Goal: Task Accomplishment & Management: Manage account settings

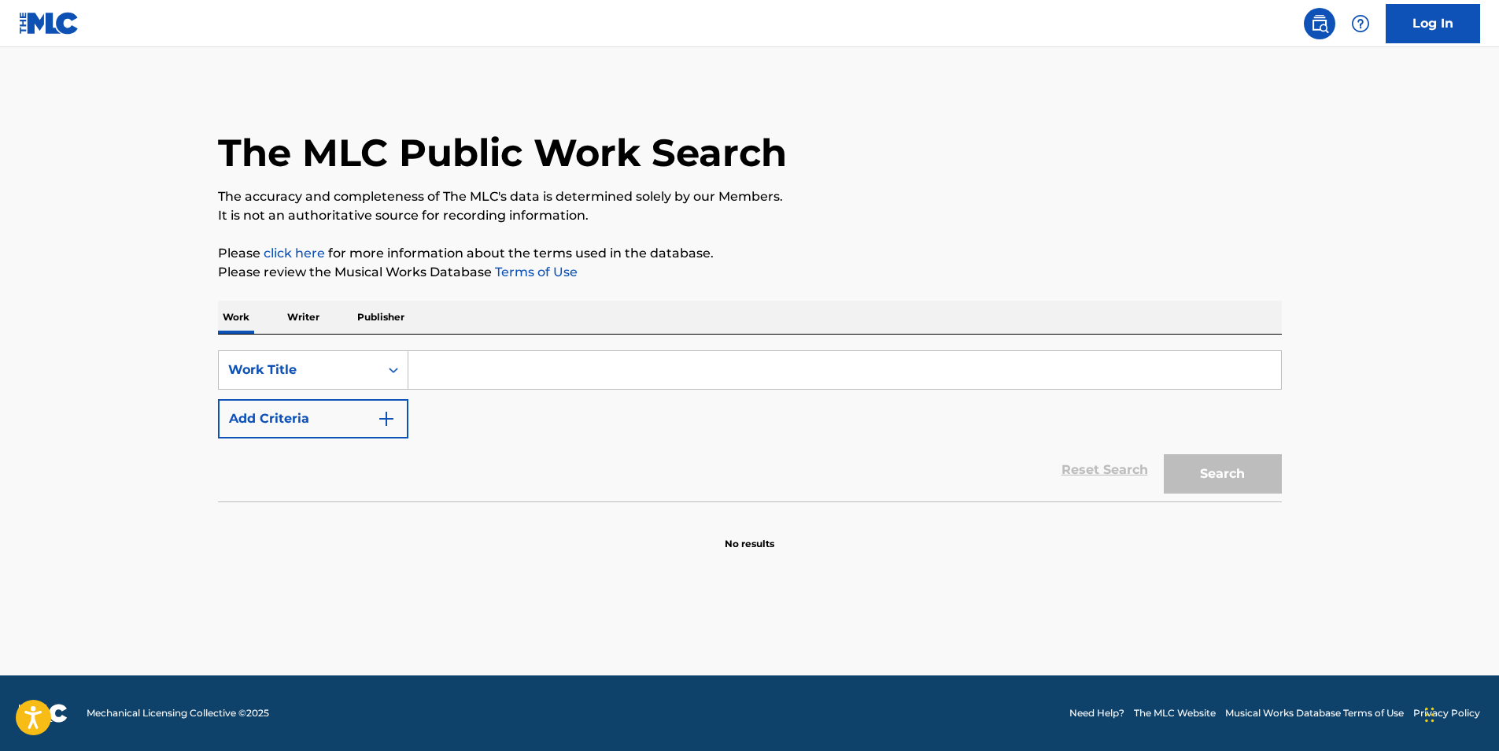
click at [1414, 26] on link "Log In" at bounding box center [1432, 23] width 94 height 39
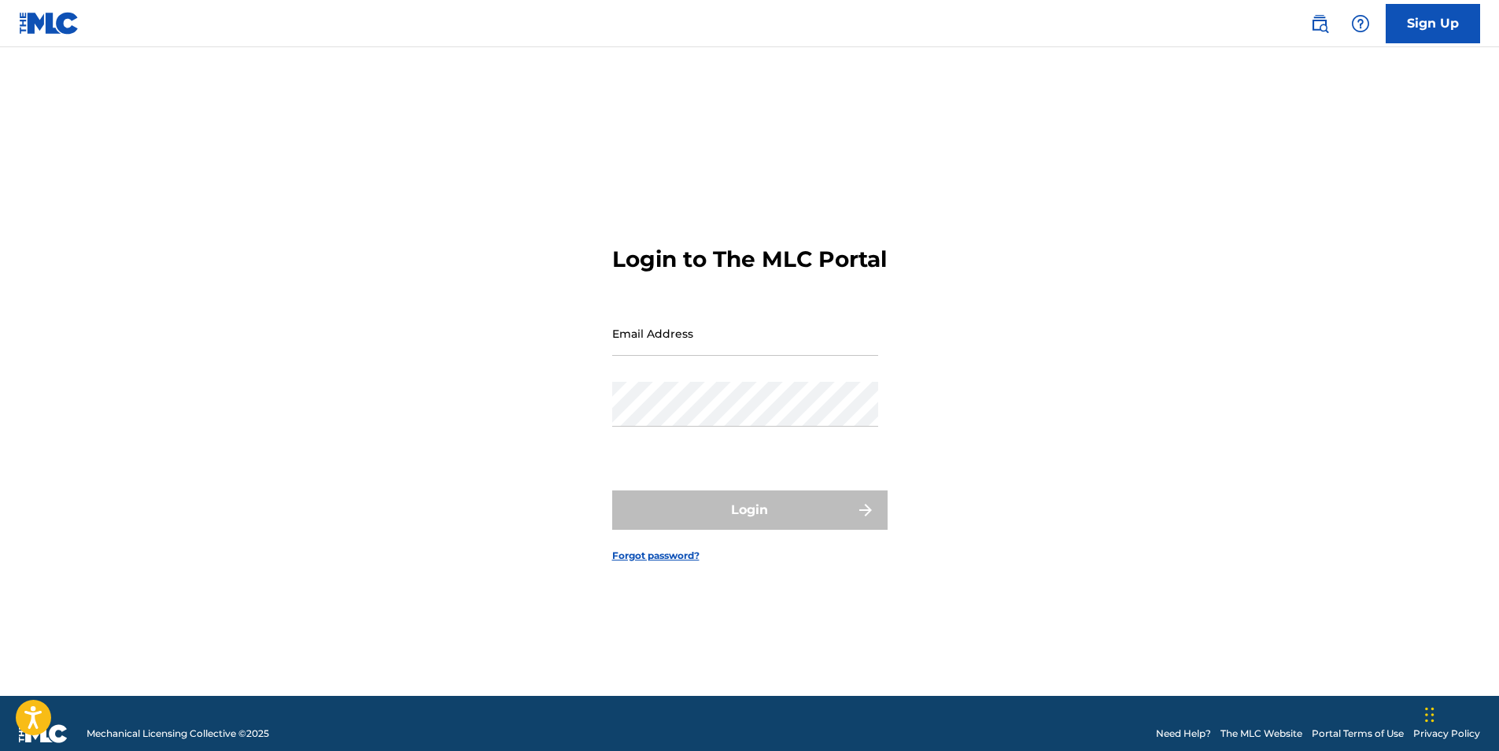
type input "[EMAIL_ADDRESS][DOMAIN_NAME]"
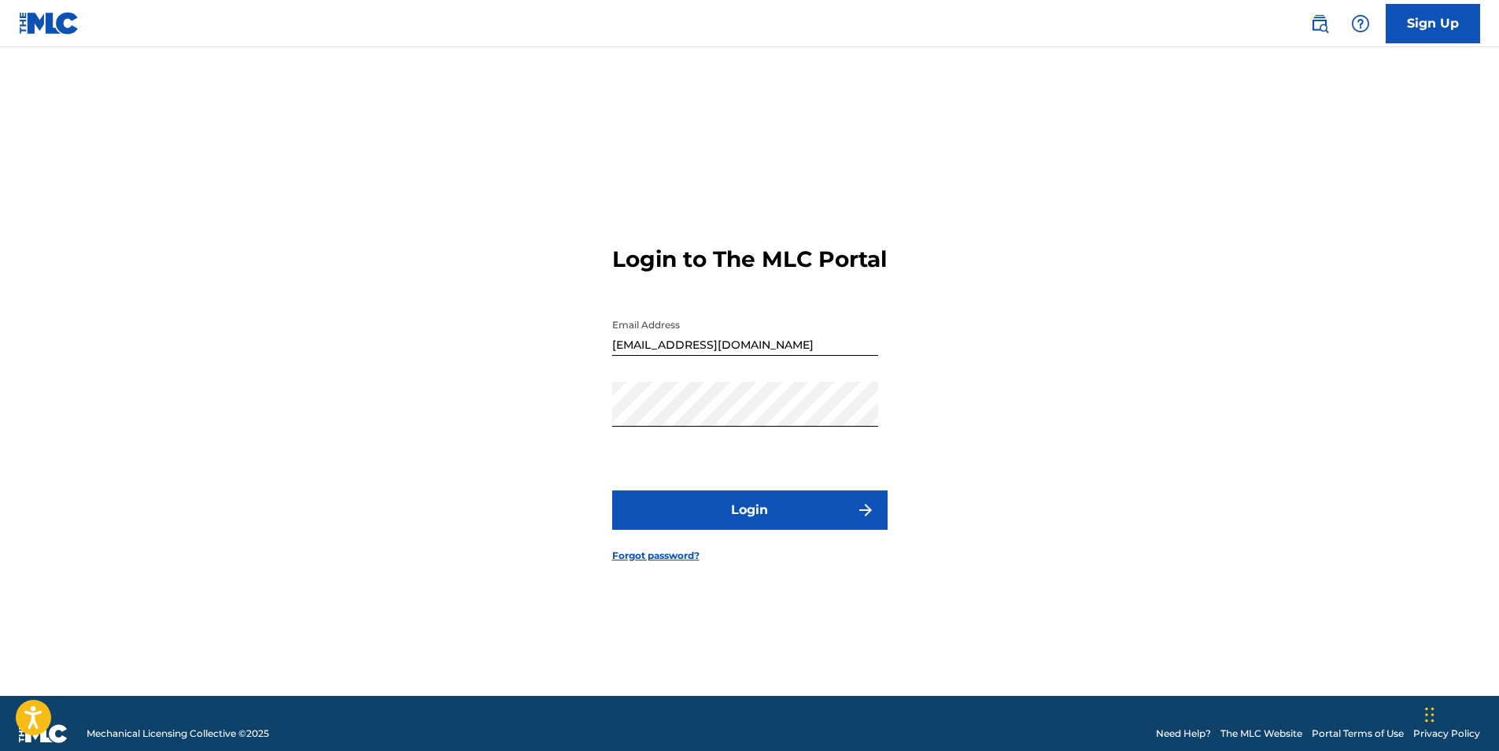
click at [686, 515] on button "Login" at bounding box center [749, 509] width 275 height 39
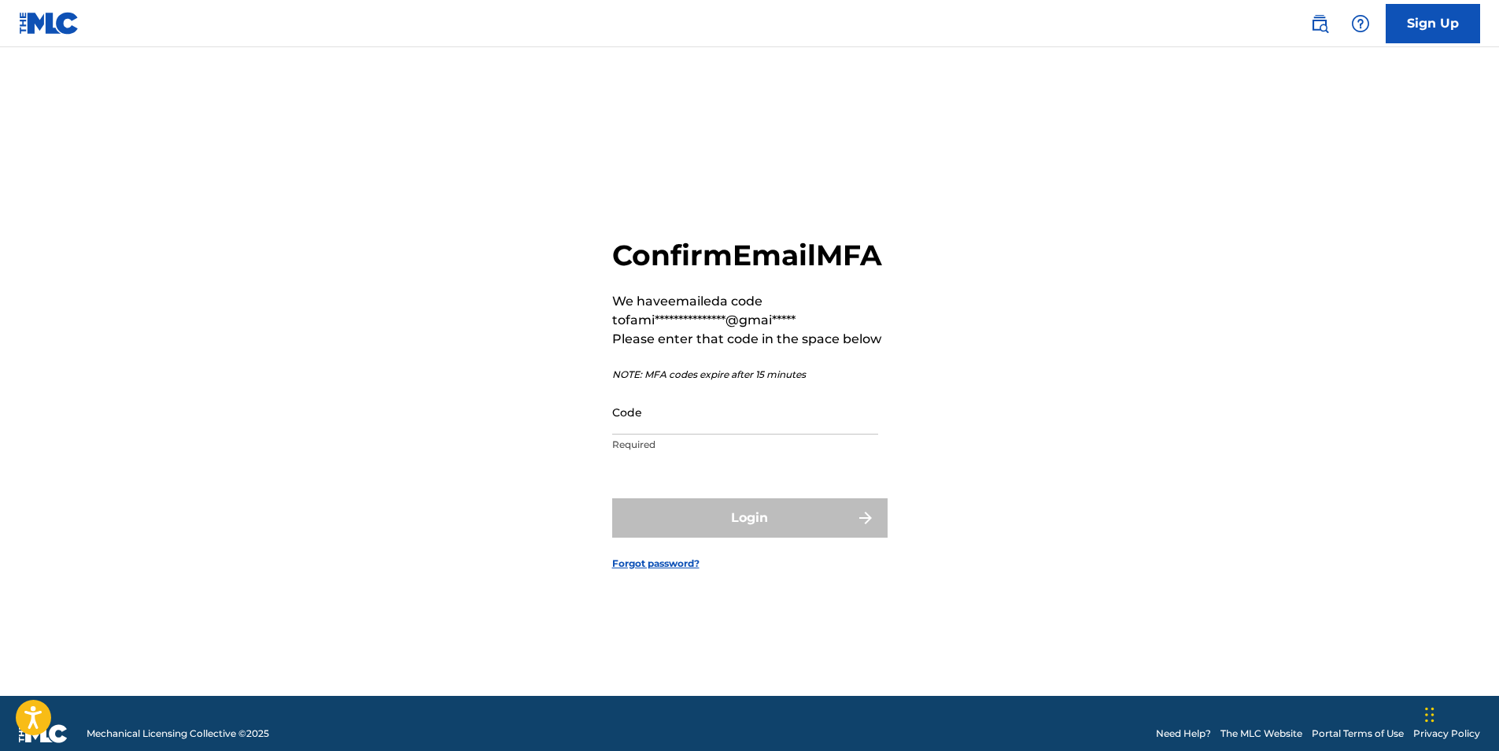
click at [763, 430] on input "Code" at bounding box center [745, 411] width 266 height 45
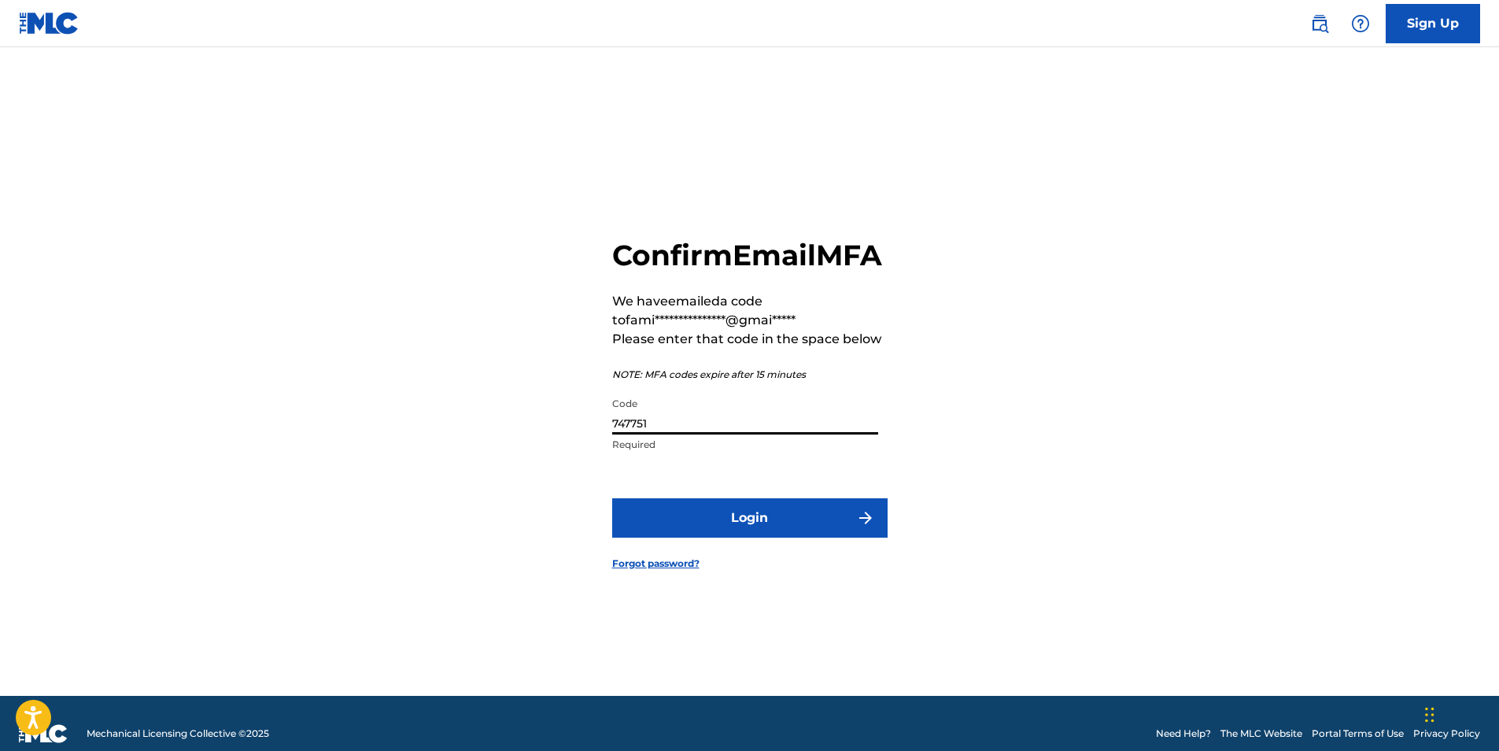
type input "747751"
click at [796, 523] on button "Login" at bounding box center [749, 517] width 275 height 39
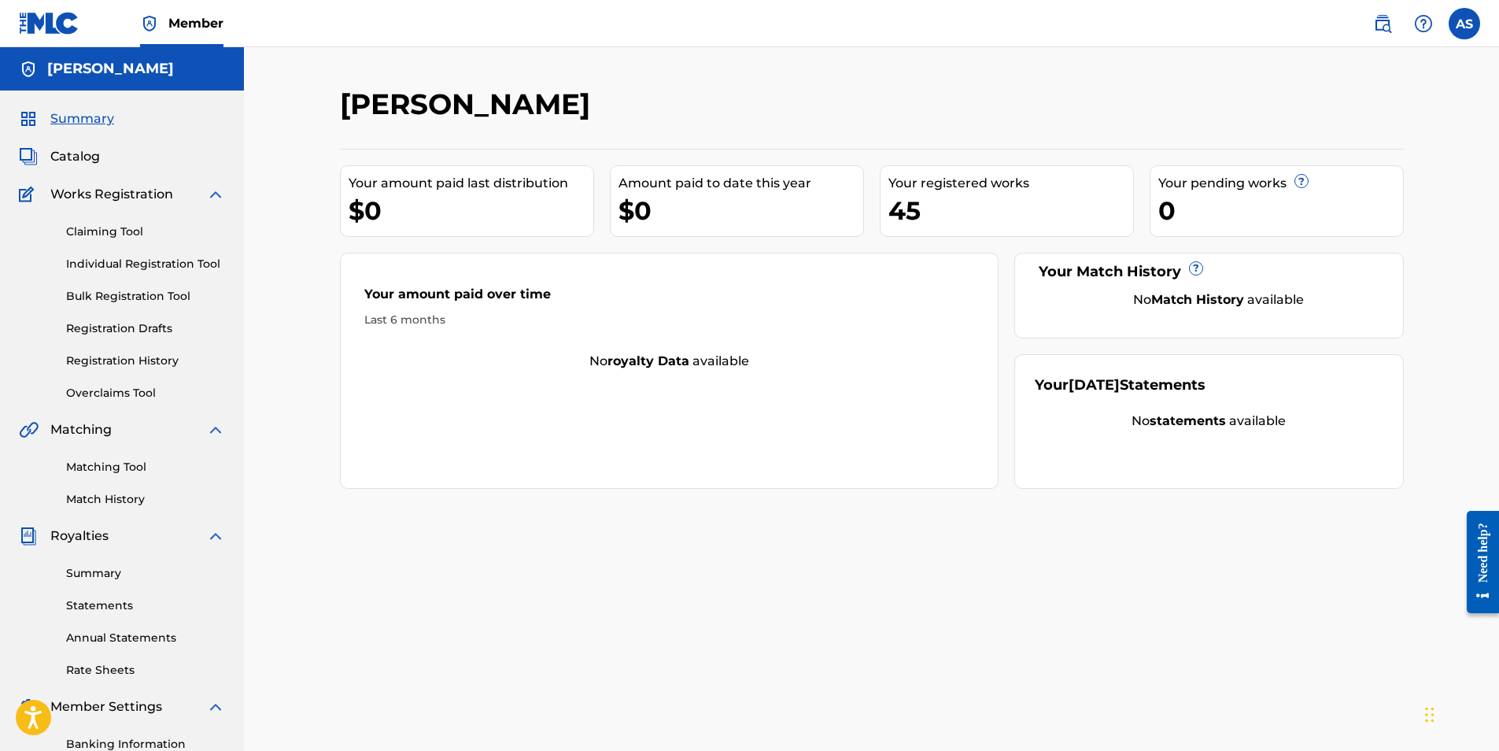
click at [796, 523] on div "[PERSON_NAME] Your amount paid last distribution $0 Amount paid to date this ye…" at bounding box center [871, 493] width 1101 height 813
